Goal: Task Accomplishment & Management: Manage account settings

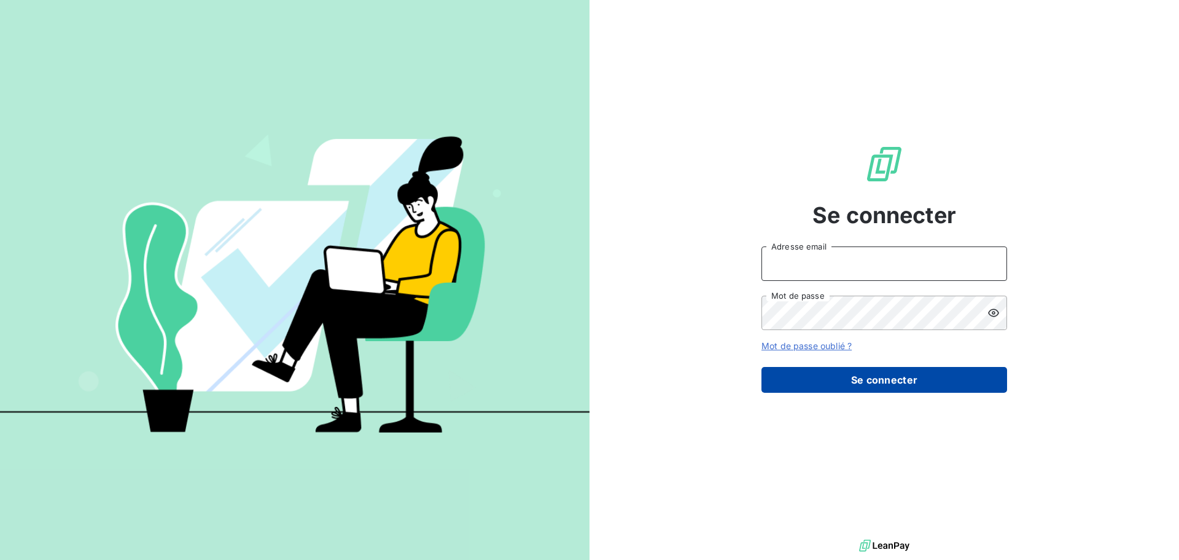
type input "facturation.rca@gmail.com"
click at [881, 382] on button "Se connecter" at bounding box center [885, 380] width 246 height 26
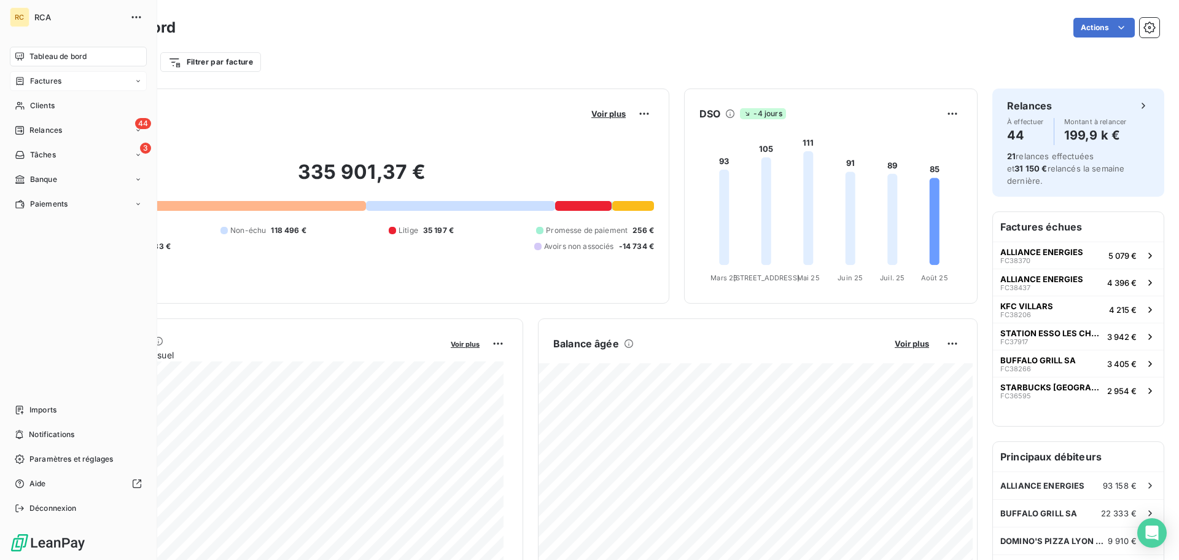
click at [33, 77] on span "Factures" at bounding box center [45, 81] width 31 height 11
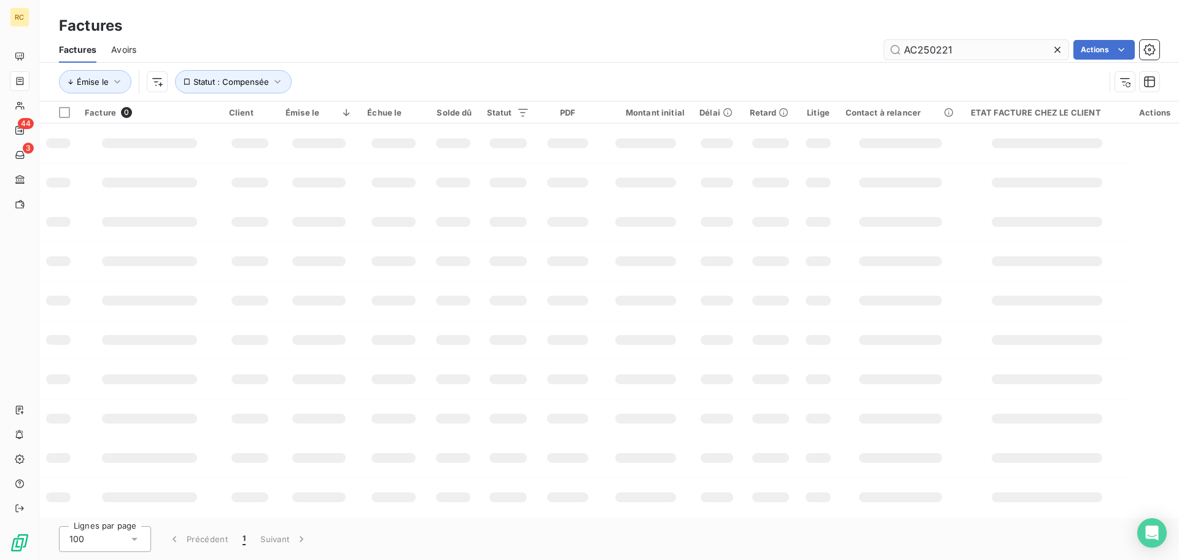
click at [989, 53] on input "AC250221" at bounding box center [977, 50] width 184 height 20
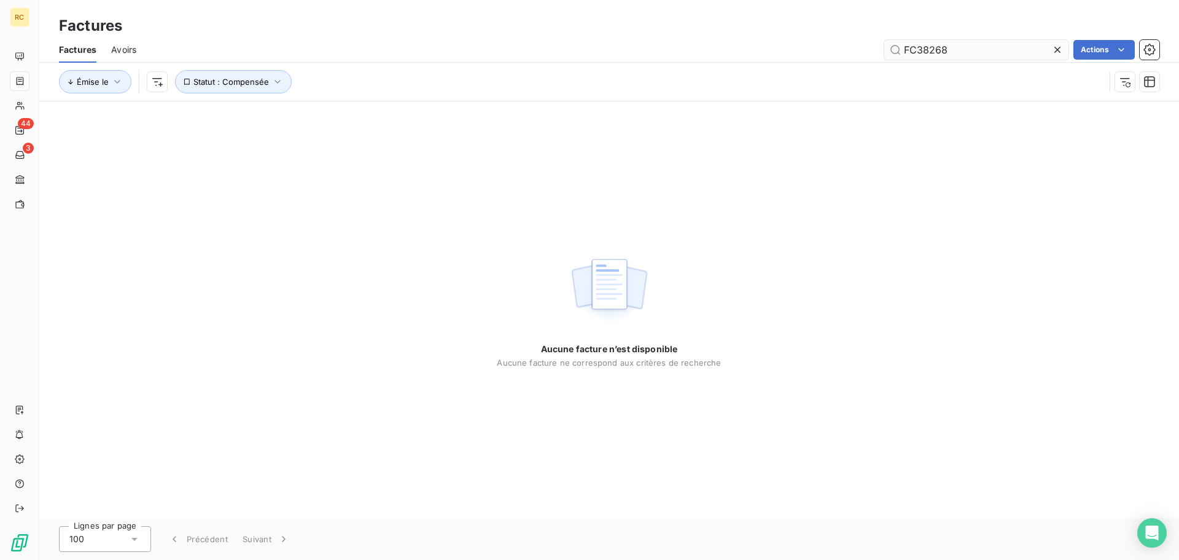
type input "FC38268"
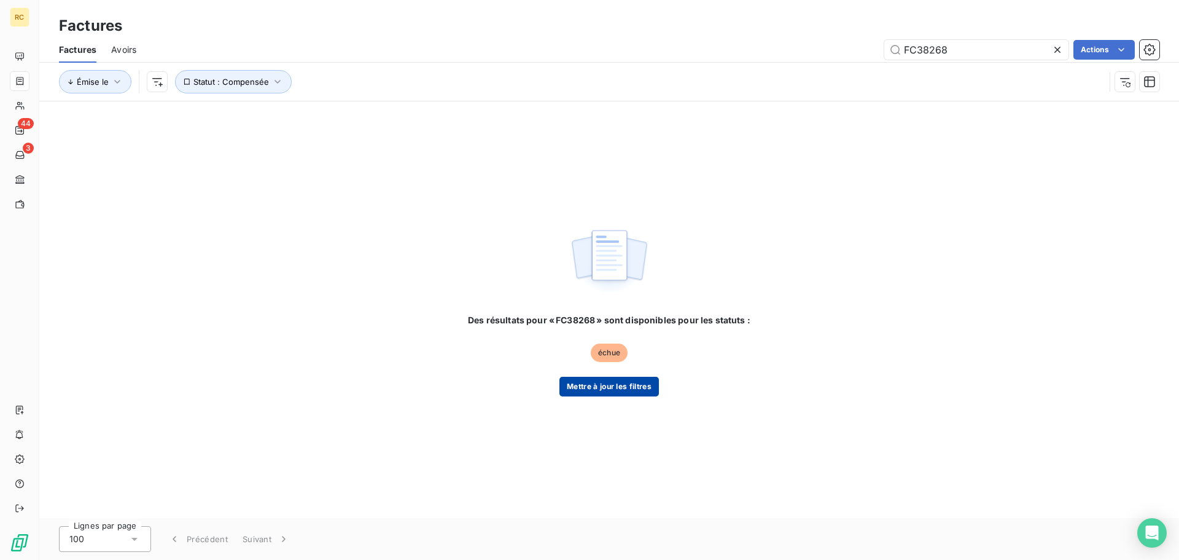
click at [624, 380] on button "Mettre à jour les filtres" at bounding box center [610, 387] width 100 height 20
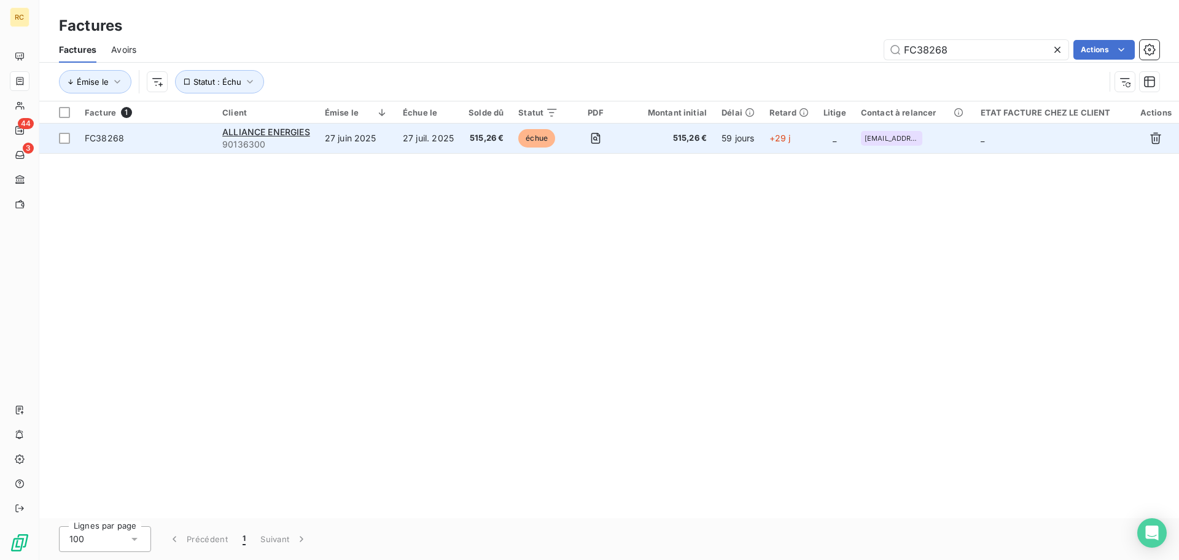
click at [130, 140] on span "FC38268" at bounding box center [146, 138] width 123 height 12
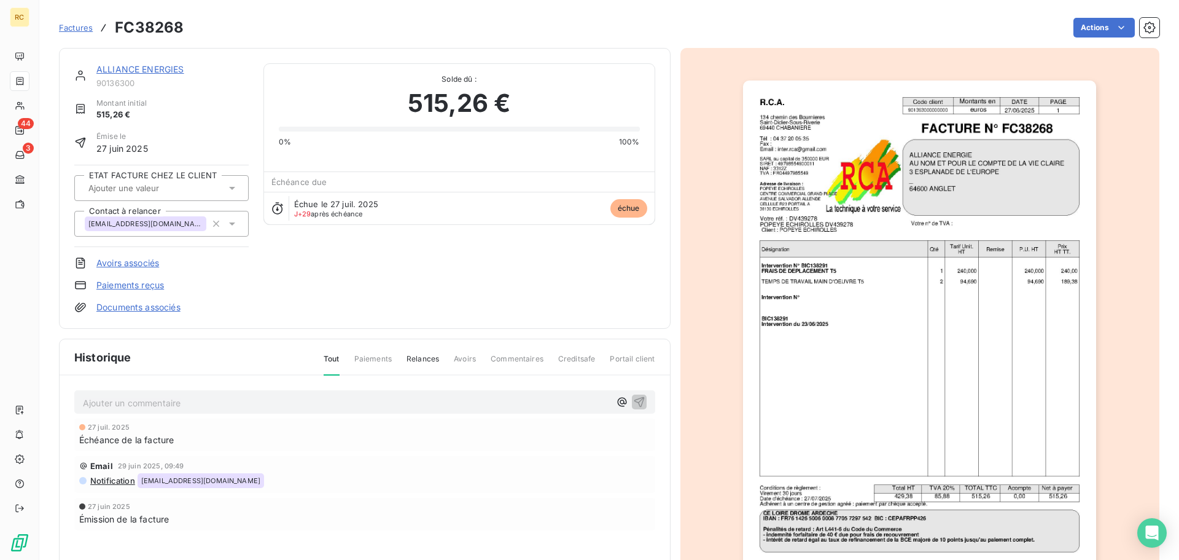
click at [134, 312] on link "Documents associés" at bounding box center [138, 307] width 84 height 12
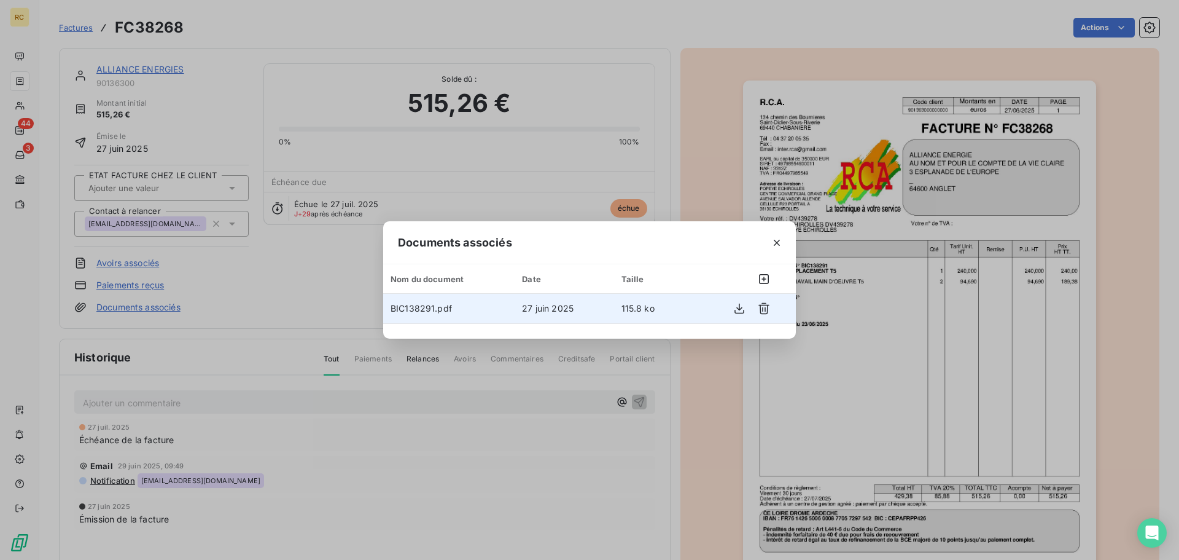
click at [421, 310] on span "BIC138291.pdf" at bounding box center [421, 308] width 61 height 10
click at [738, 310] on icon "button" at bounding box center [739, 308] width 12 height 12
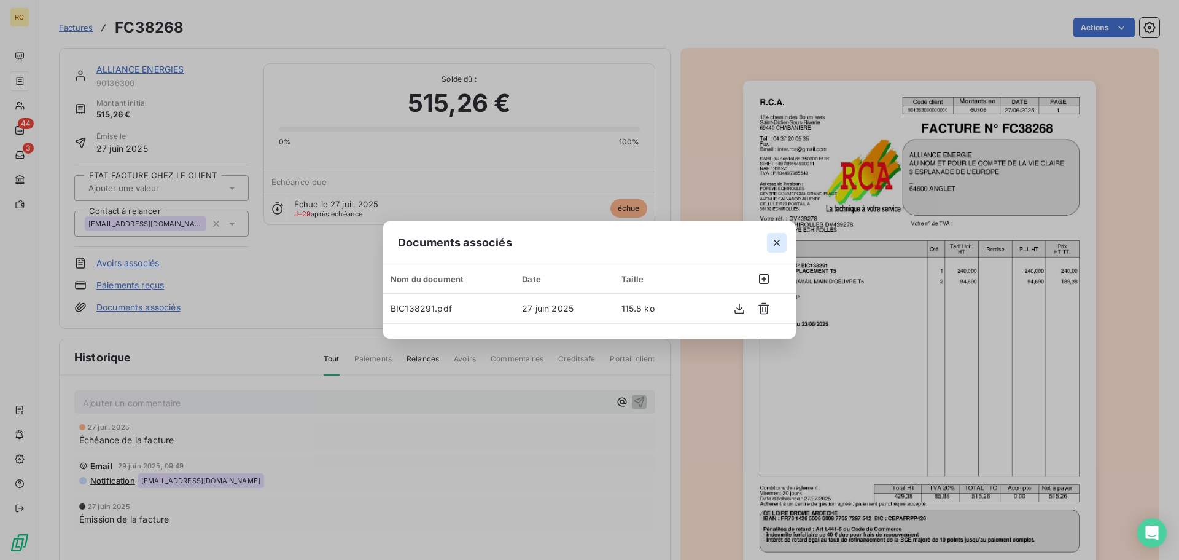
click at [773, 244] on icon "button" at bounding box center [777, 243] width 12 height 12
